Goal: Find specific page/section: Find specific page/section

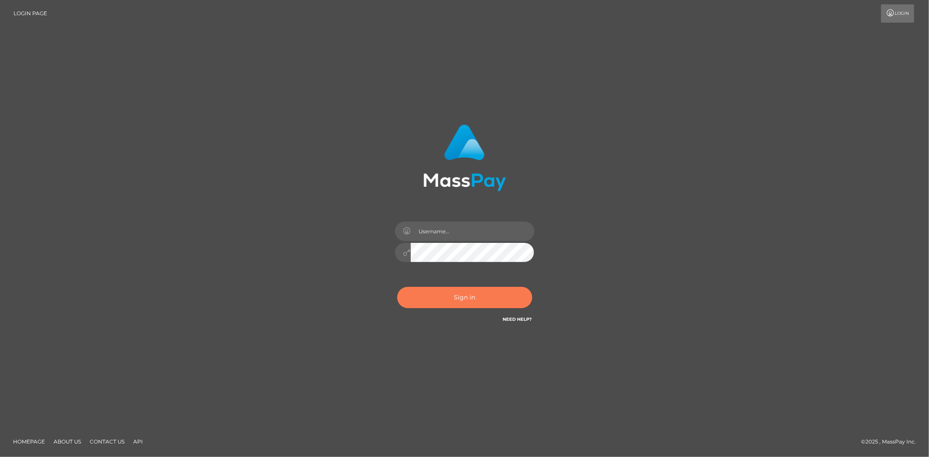
click at [447, 296] on button "Sign in" at bounding box center [464, 297] width 135 height 21
type input "MJSamelo"
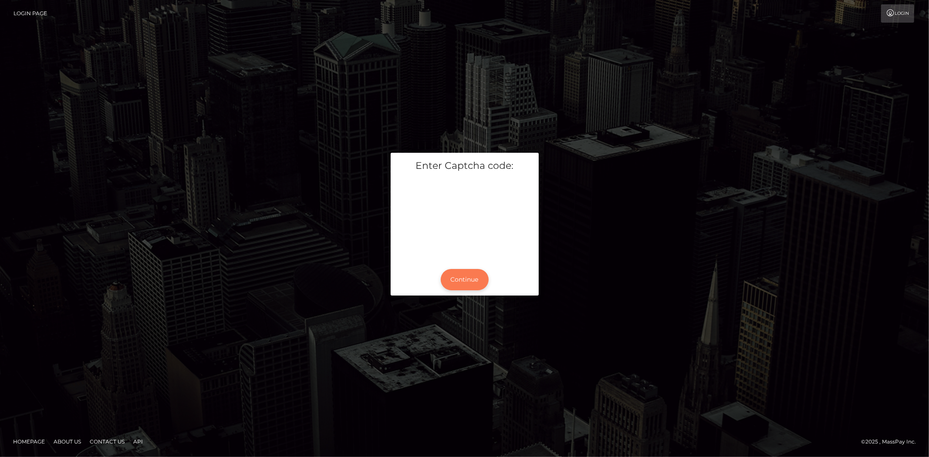
click at [468, 272] on button "Continue" at bounding box center [465, 279] width 48 height 21
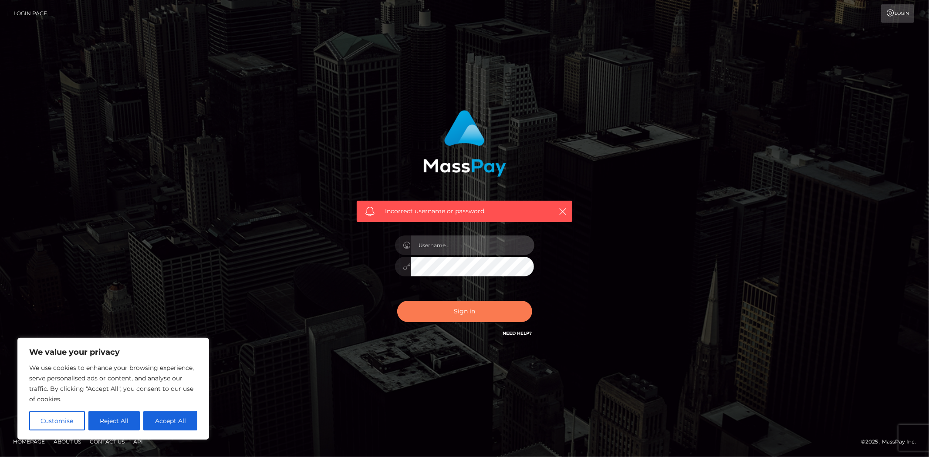
type input "MJSamelo"
click at [476, 314] on button "Sign in" at bounding box center [464, 311] width 135 height 21
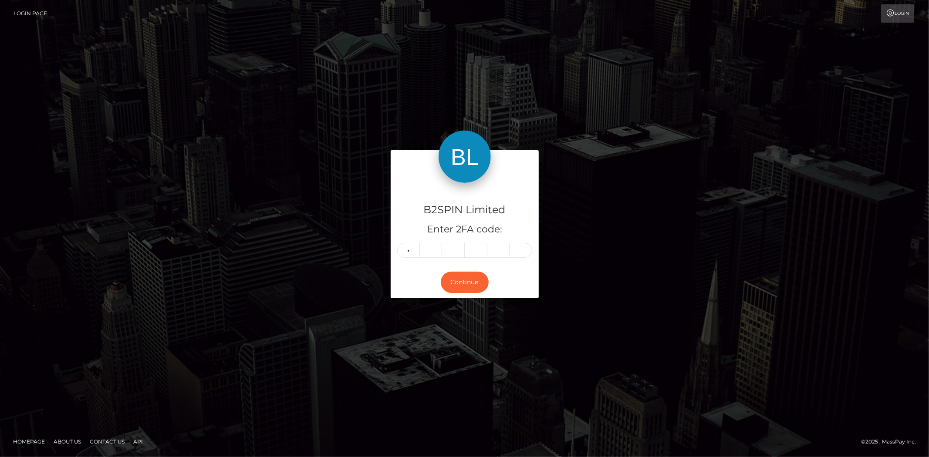
type input "4"
type input "8"
type input "3"
type input "8"
type input "0"
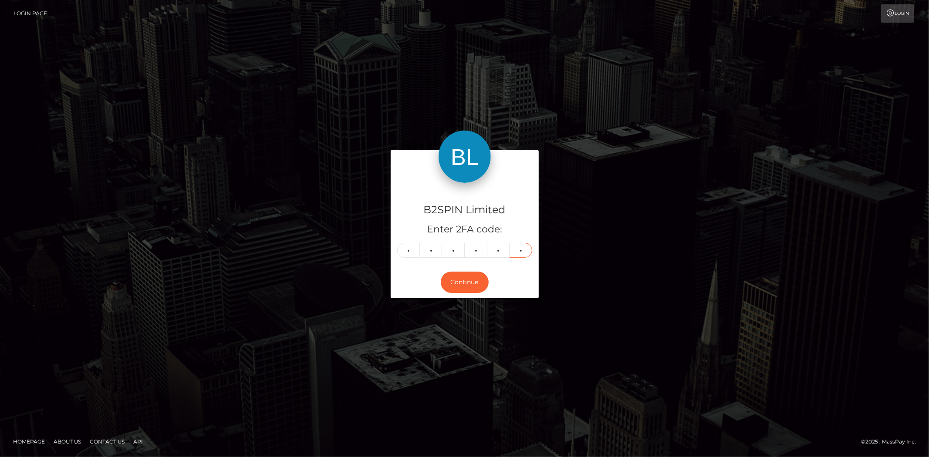
type input "0"
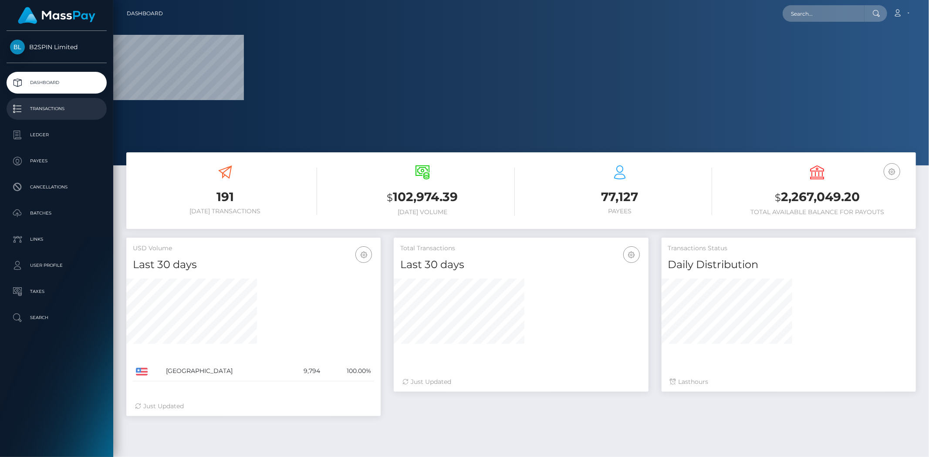
click at [81, 109] on p "Transactions" at bounding box center [56, 108] width 93 height 13
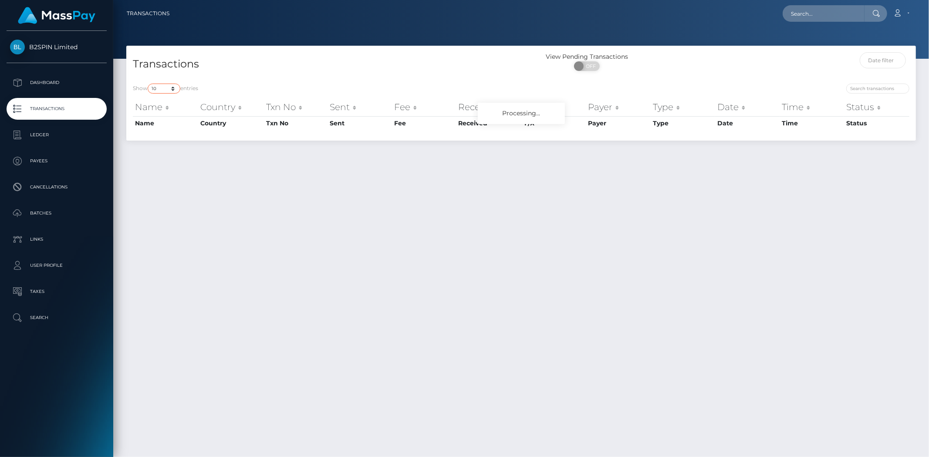
click at [168, 88] on select "10 25 50 100 250 500 1,000 3,500" at bounding box center [164, 89] width 33 height 10
select select "3500"
click at [149, 84] on select "10 25 50 100 250 500 1,000 3,500" at bounding box center [164, 89] width 33 height 10
drag, startPoint x: 517, startPoint y: 254, endPoint x: 547, endPoint y: 158, distance: 100.4
click at [517, 253] on div "Transactions View Pending Transactions ON OFF Show 10 25 50 100 250 500 1,000 3…" at bounding box center [521, 248] width 816 height 404
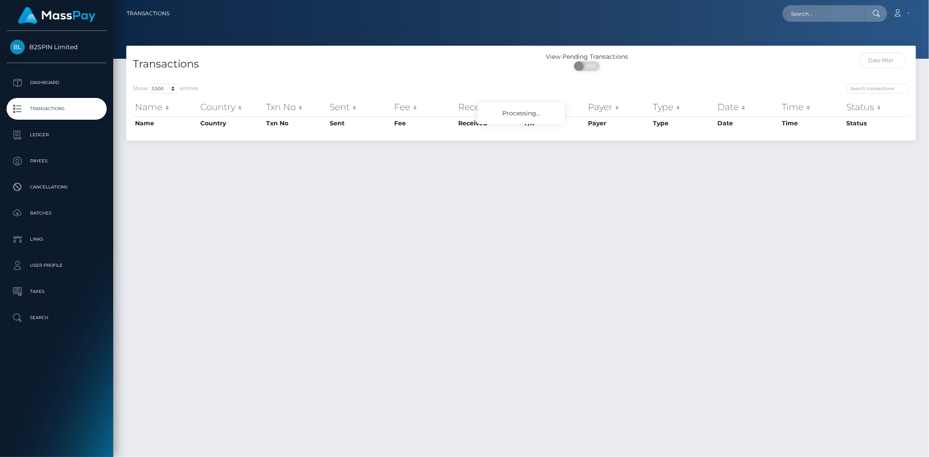
click at [593, 59] on div "View Pending Transactions" at bounding box center [587, 56] width 132 height 9
click at [589, 64] on span "OFF" at bounding box center [590, 66] width 22 height 10
checkbox input "true"
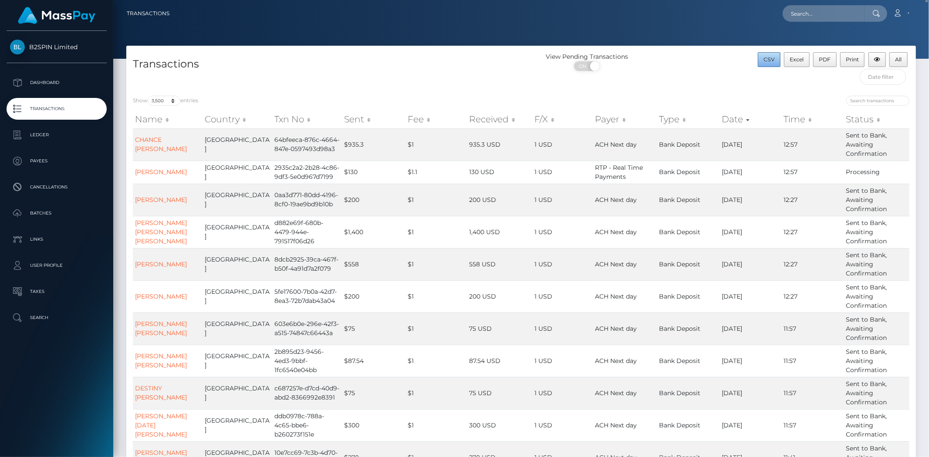
drag, startPoint x: 764, startPoint y: 66, endPoint x: 743, endPoint y: 85, distance: 29.0
click at [765, 66] on button "CSV" at bounding box center [769, 59] width 23 height 15
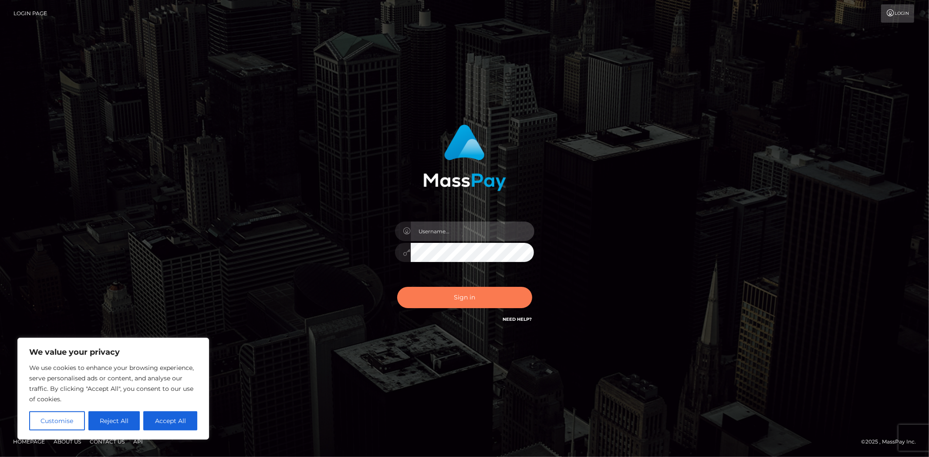
type input "MJSamelo"
click at [475, 299] on button "Sign in" at bounding box center [464, 297] width 135 height 21
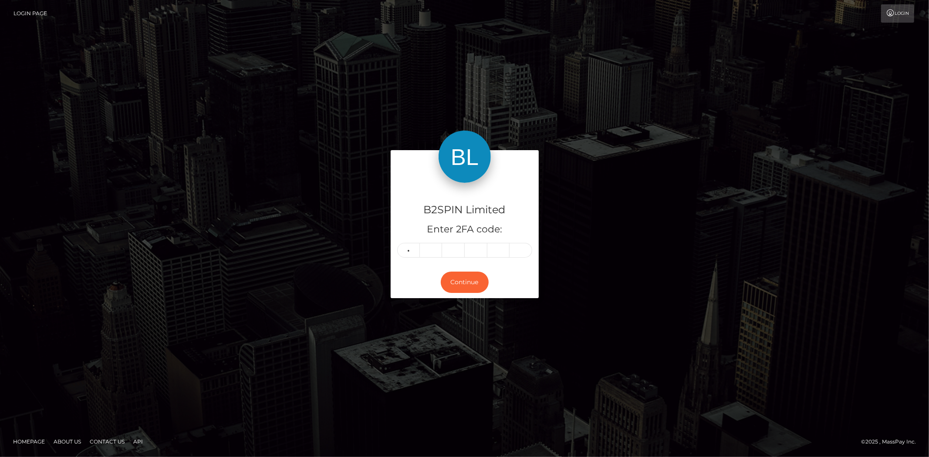
type input "5"
type input "3"
type input "2"
type input "0"
type input "5"
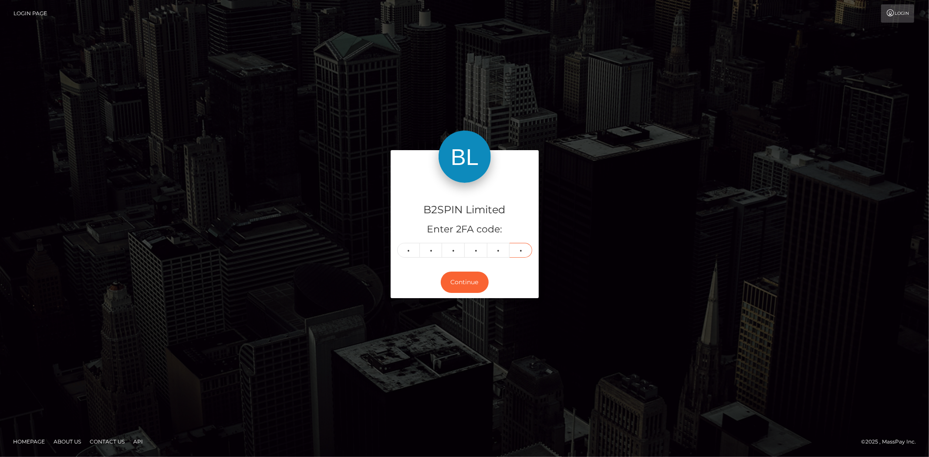
type input "8"
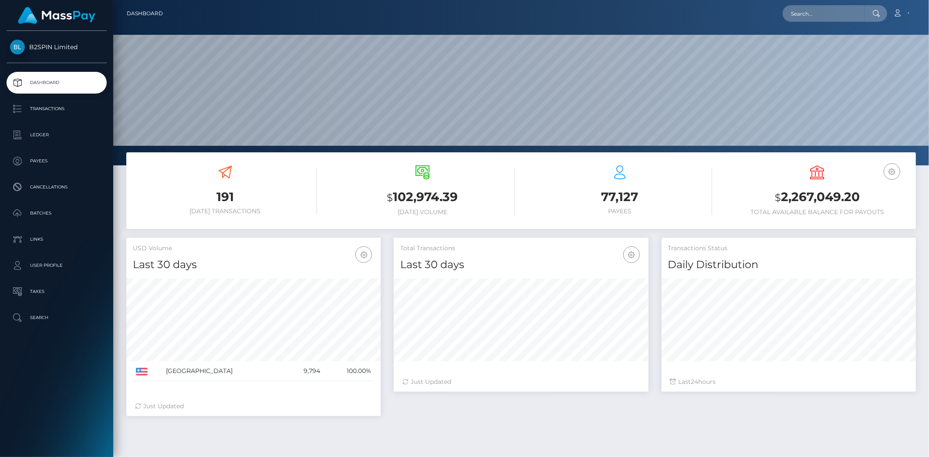
scroll to position [154, 254]
click at [835, 6] on input "text" at bounding box center [824, 13] width 82 height 17
paste input "3262862"
click at [820, 14] on input "3262862" at bounding box center [824, 13] width 82 height 17
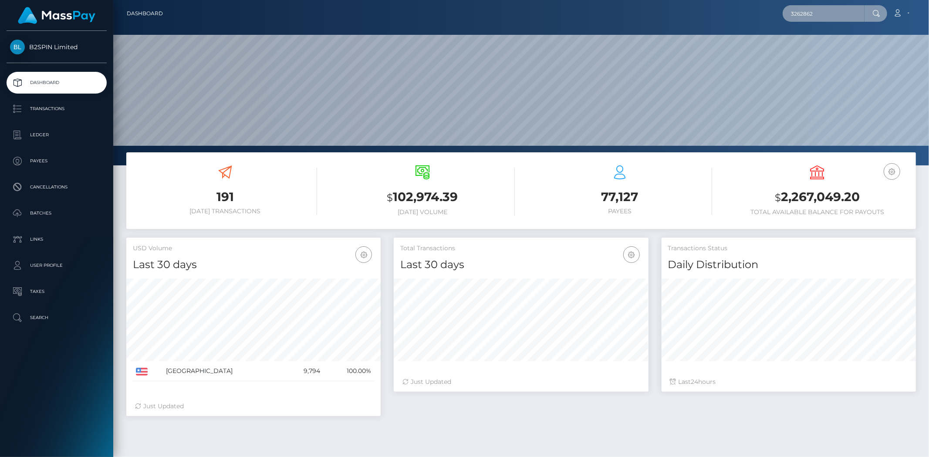
paste input "91e23e30-ab0e-4d50-ad6b-87914414cb41"
type input "91e23e30-ab0e-4d50-ad6b-87914414cb41"
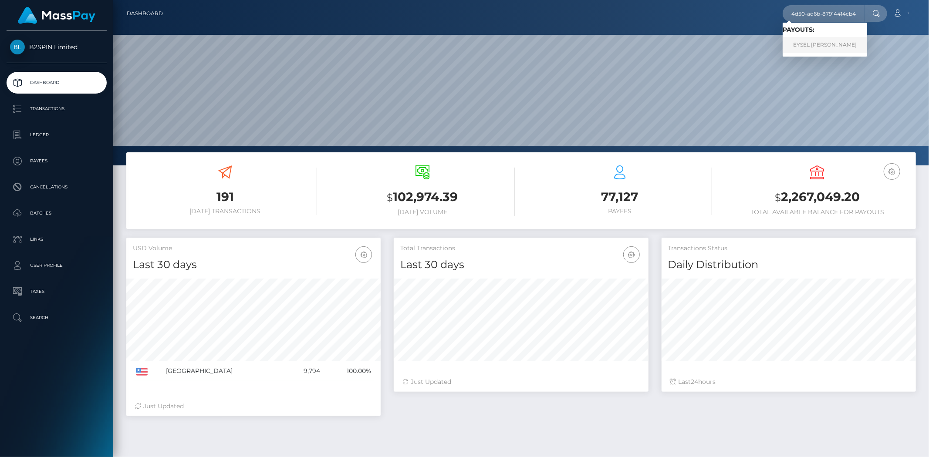
scroll to position [0, 0]
click at [808, 44] on link "EYSEL MARIO MIGOYA PEREZ" at bounding box center [825, 45] width 85 height 16
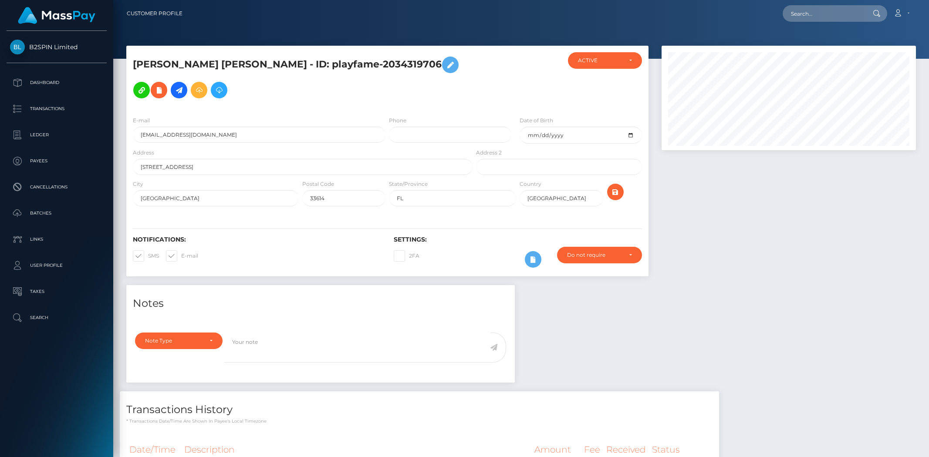
click at [694, 269] on div at bounding box center [788, 166] width 267 height 240
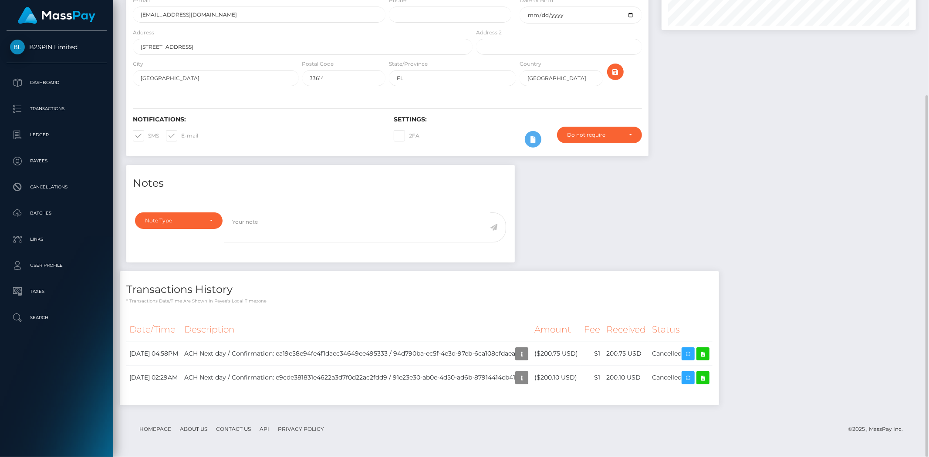
click at [845, 212] on div "Notes Note Type Compliance Clear Compliance General Note Type" at bounding box center [521, 289] width 803 height 249
click at [527, 354] on icon "button" at bounding box center [522, 354] width 10 height 11
click at [527, 382] on icon "button" at bounding box center [522, 378] width 10 height 11
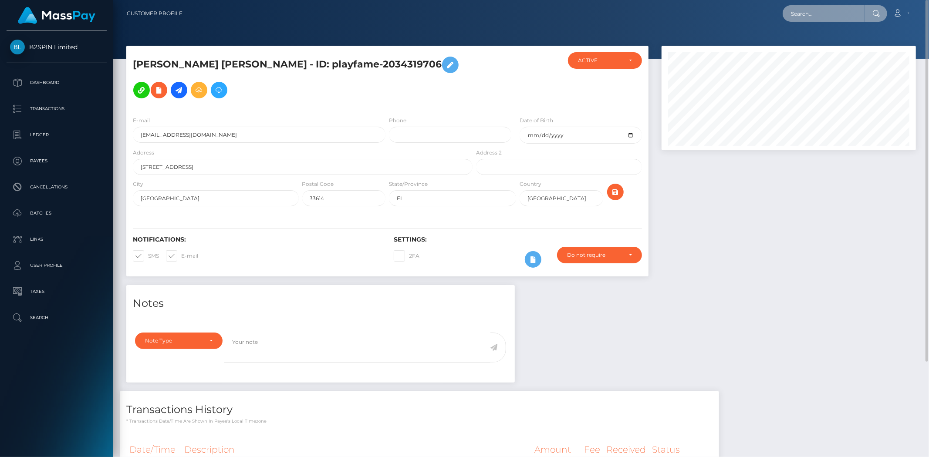
click at [830, 12] on input "text" at bounding box center [824, 13] width 82 height 17
paste input "c25915e1-cb10-453d-9fd4-53810bc44cf4"
type input "c25915e1-cb10-453d-9fd4-53810bc44cf4"
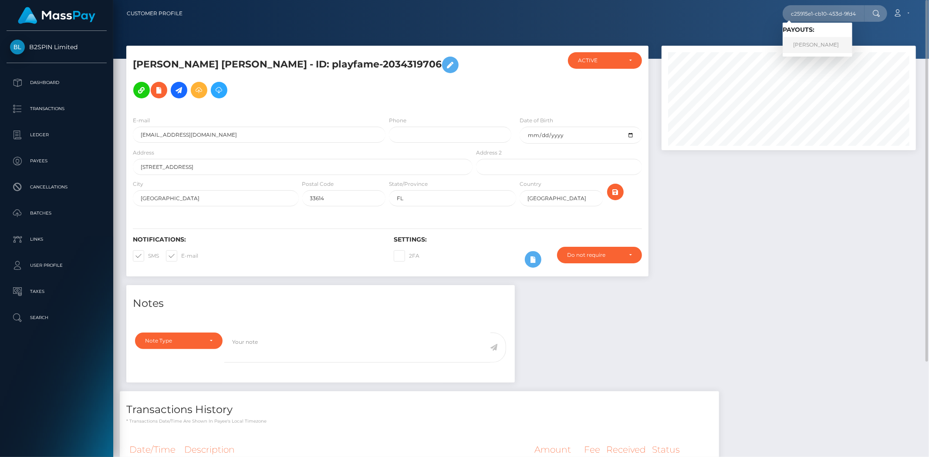
click at [812, 38] on link "CECELIA GRAHAM" at bounding box center [818, 45] width 70 height 16
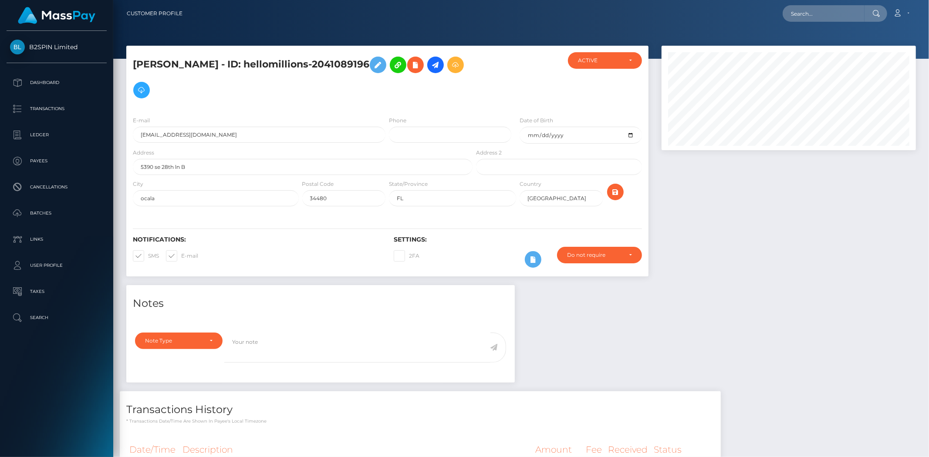
scroll to position [96, 0]
